Goal: Find specific page/section: Find specific page/section

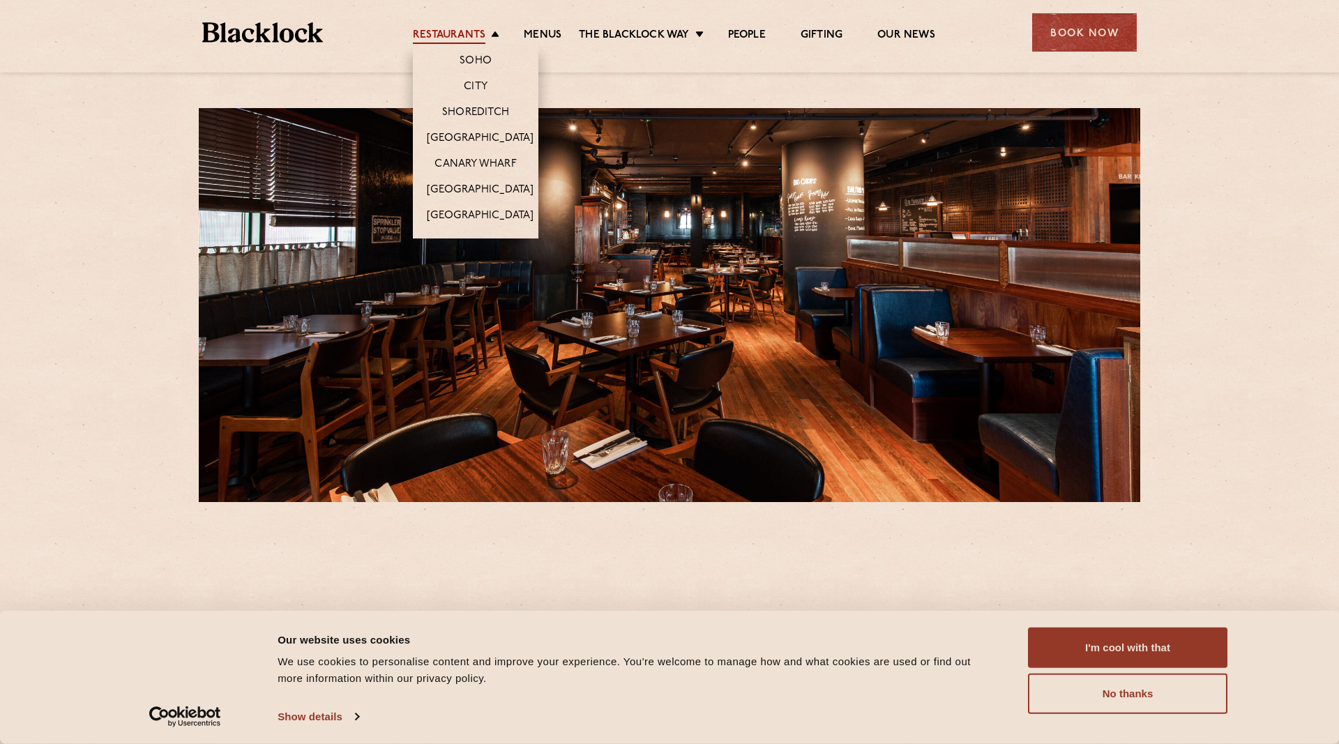
click at [480, 38] on link "Restaurants" at bounding box center [449, 36] width 73 height 15
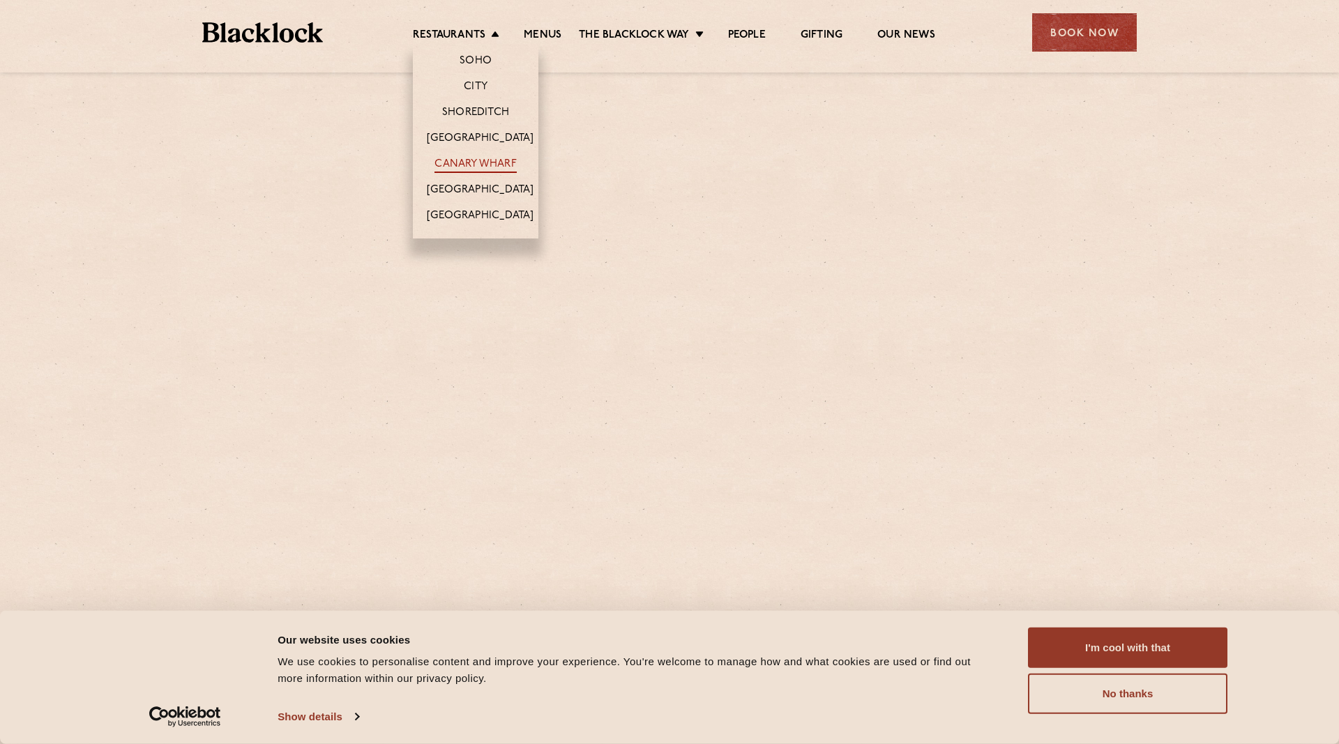
click at [485, 159] on link "Canary Wharf" at bounding box center [475, 165] width 82 height 15
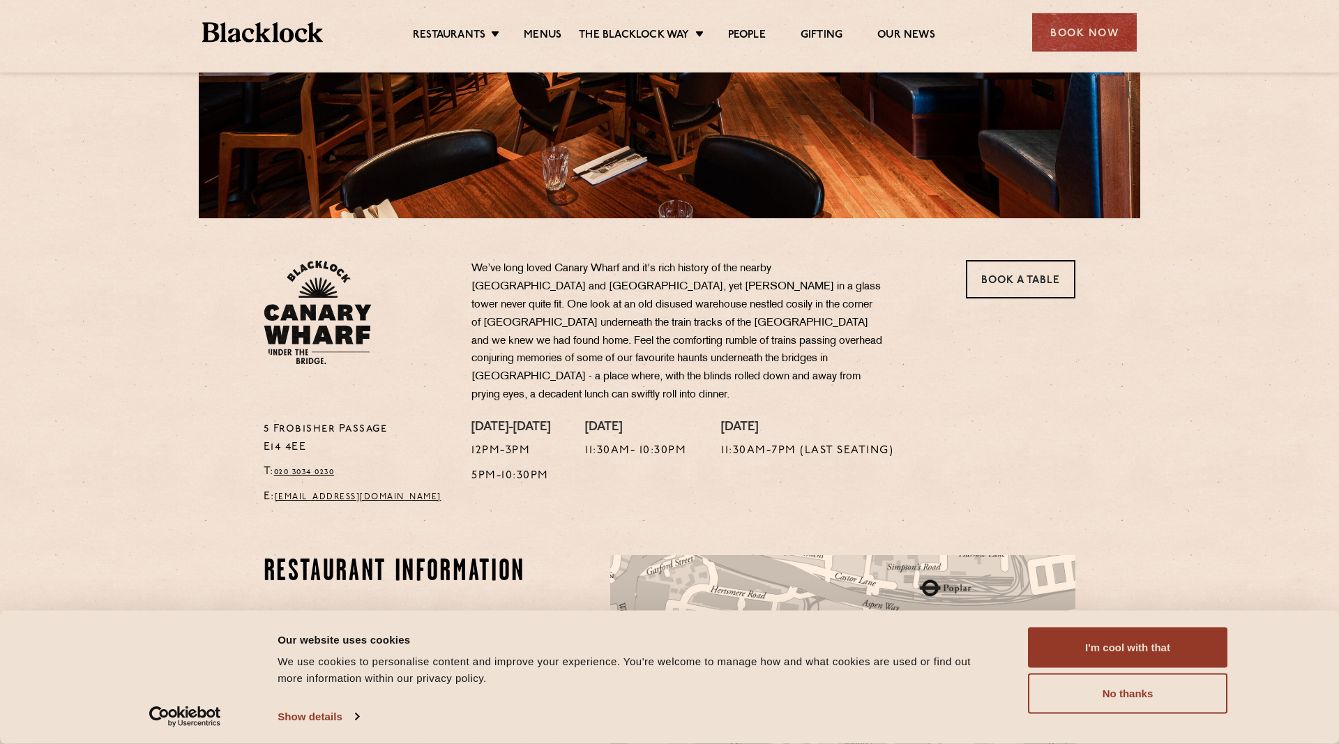
scroll to position [285, 0]
click at [554, 20] on div "Restaurants Soho City Shoreditch Covent Garden Canary Wharf Manchester Birmingh…" at bounding box center [669, 31] width 976 height 62
click at [561, 42] on li "Menus" at bounding box center [542, 36] width 73 height 15
click at [552, 34] on link "Menus" at bounding box center [543, 36] width 38 height 15
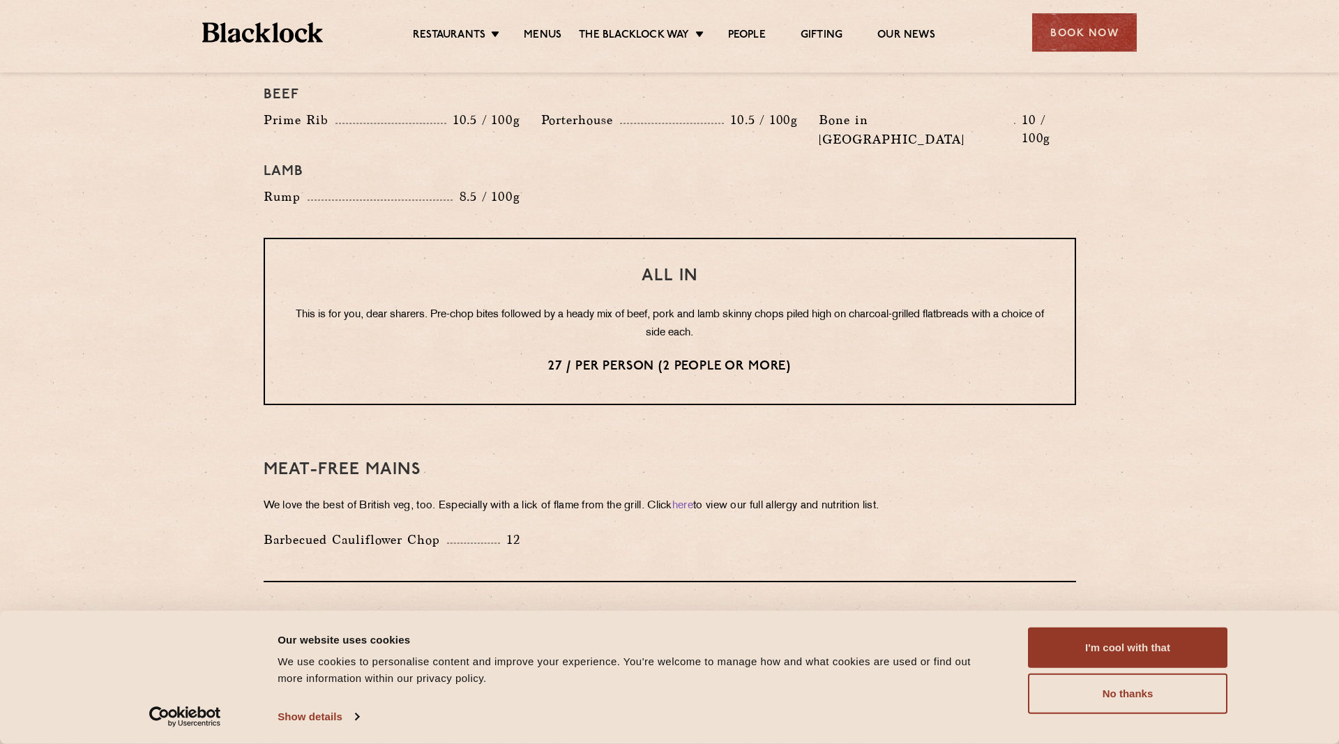
scroll to position [1633, 0]
